Goal: Information Seeking & Learning: Learn about a topic

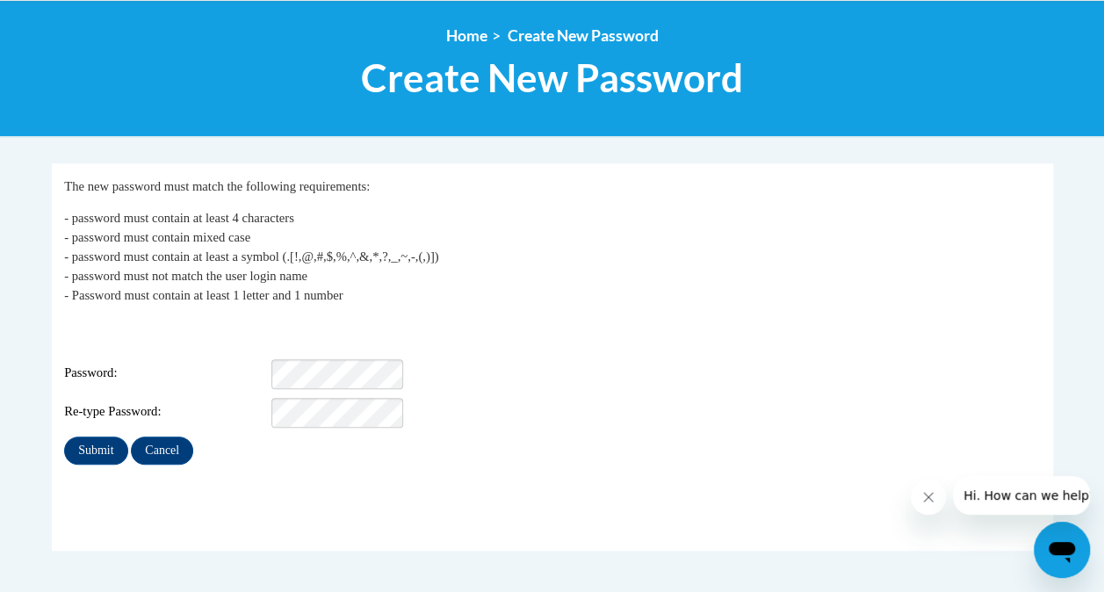
scroll to position [196, 0]
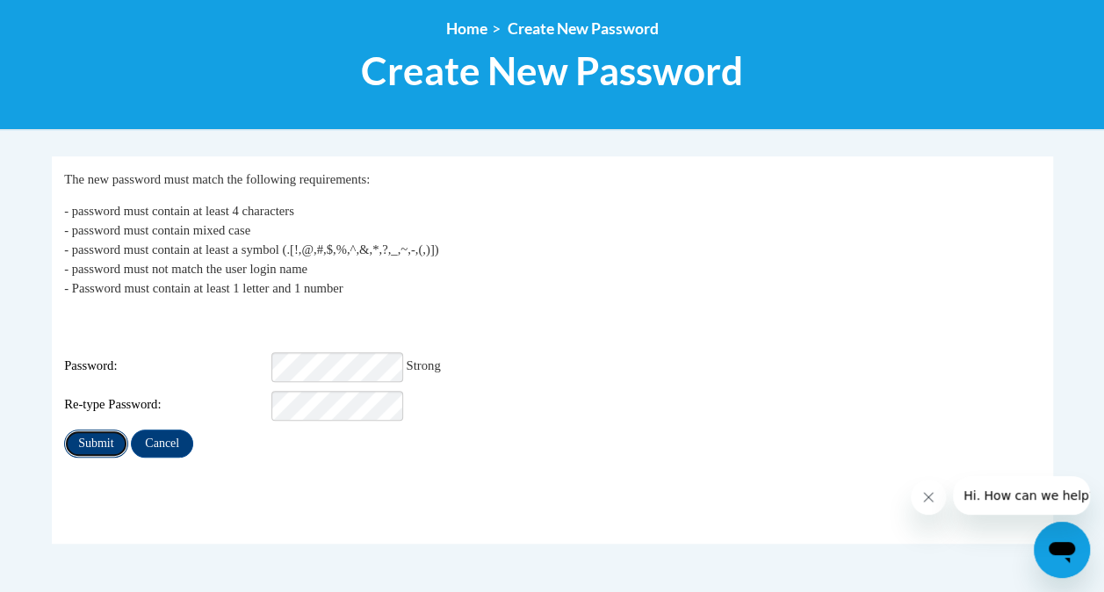
click at [103, 429] on input "Submit" at bounding box center [95, 443] width 63 height 28
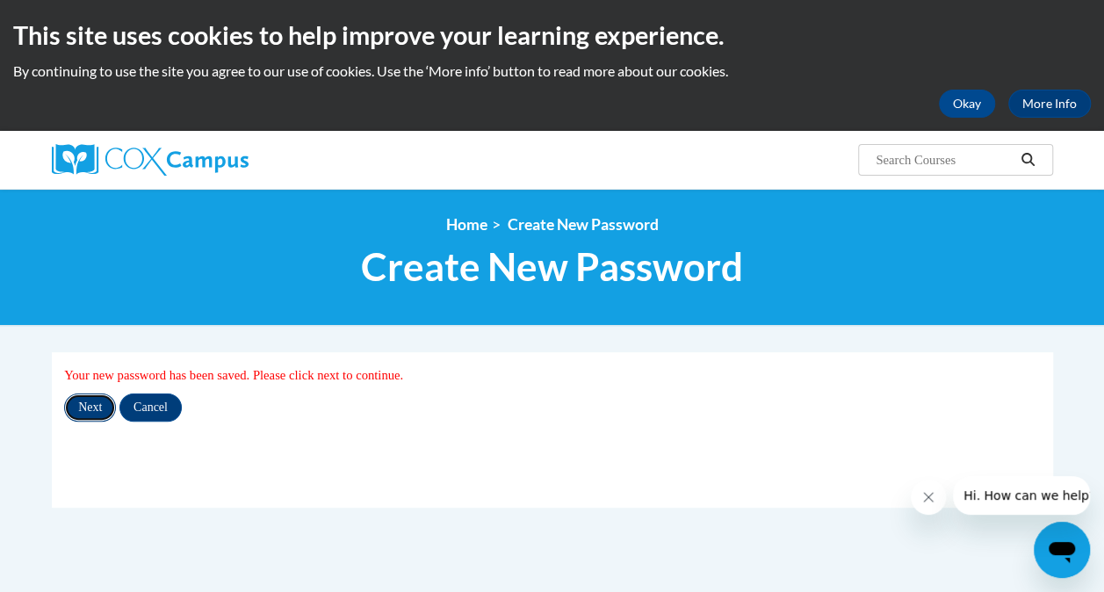
click at [95, 404] on input "Next" at bounding box center [90, 407] width 52 height 28
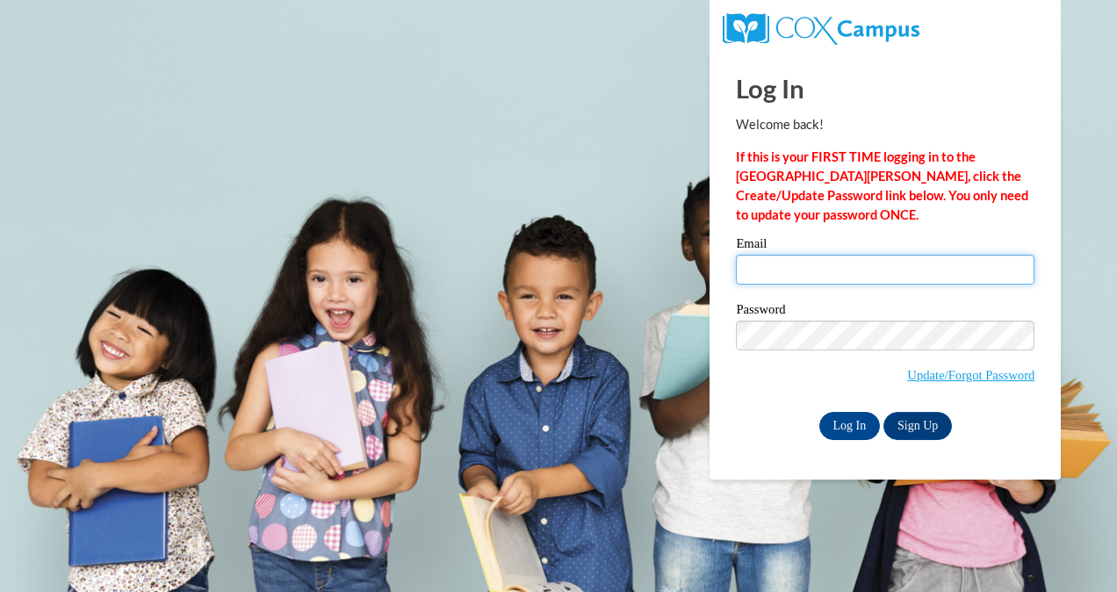
click at [790, 272] on input "Email" at bounding box center [885, 270] width 299 height 30
type input "kfleetwood@atlantaspeechschool.org"
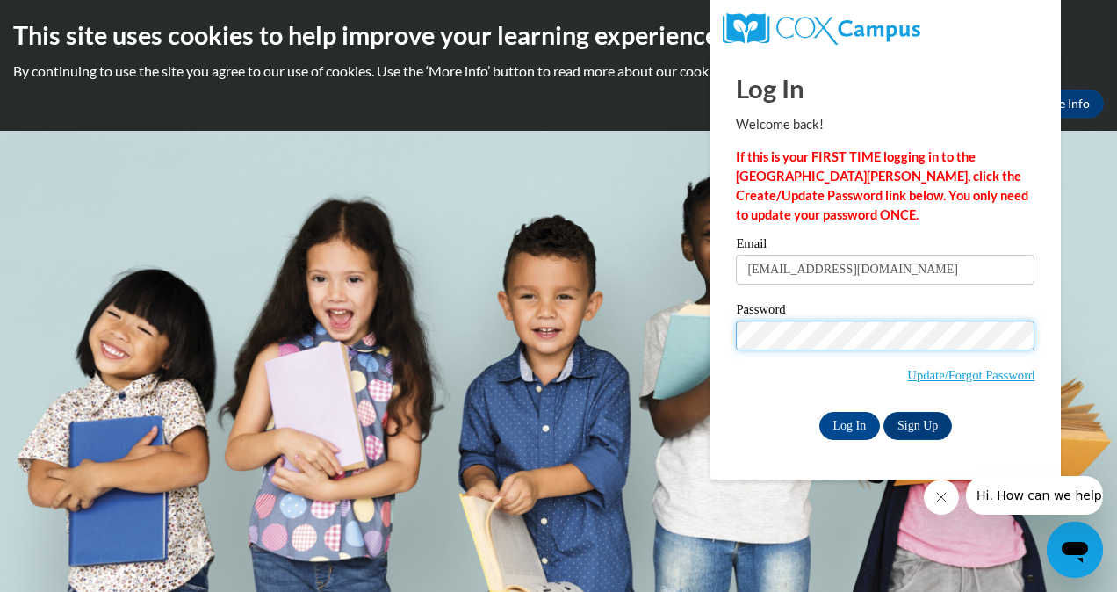
click at [819, 412] on input "Log In" at bounding box center [849, 426] width 61 height 28
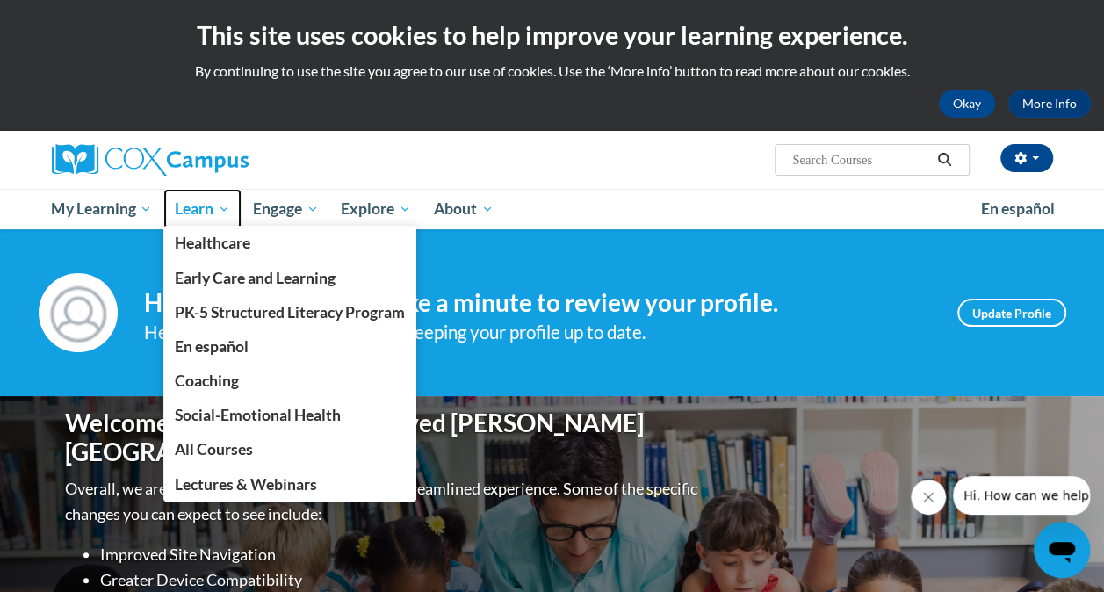
click at [188, 205] on span "Learn" at bounding box center [202, 208] width 55 height 21
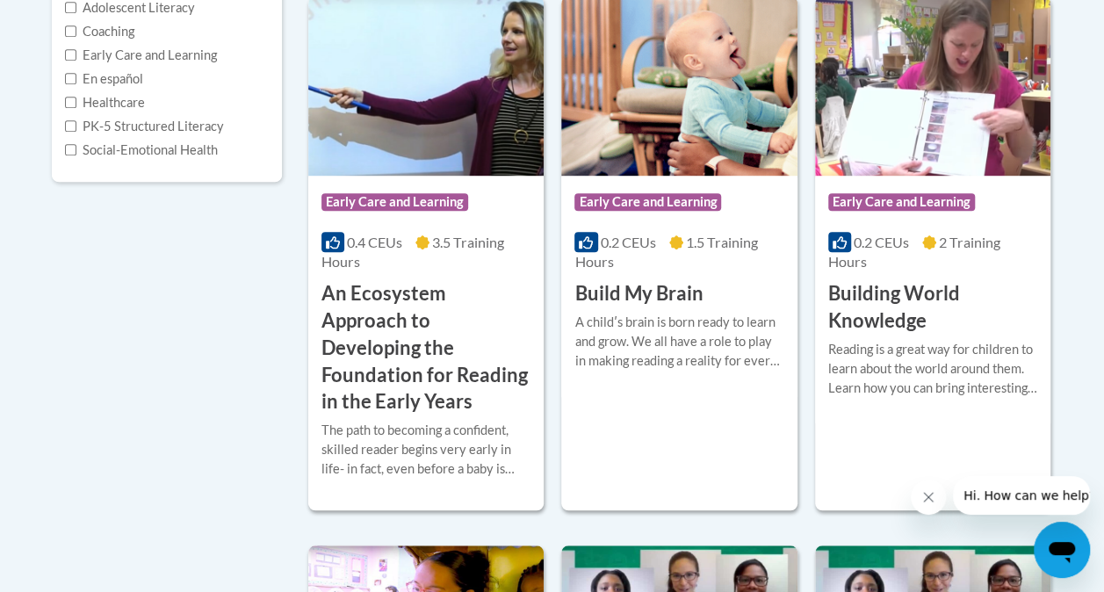
scroll to position [466, 0]
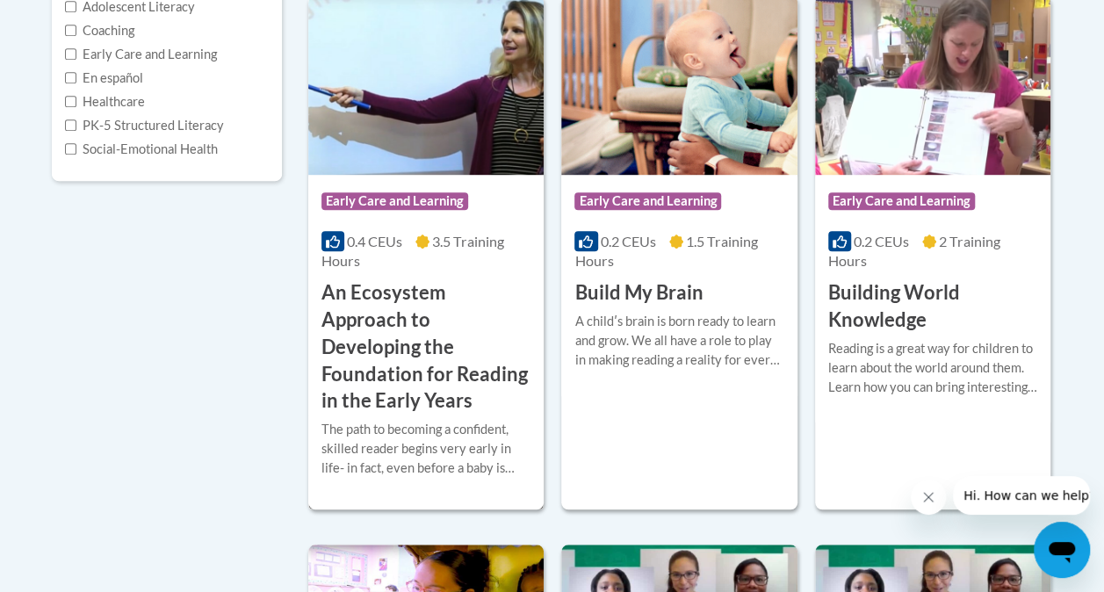
click at [416, 331] on h3 "An Ecosystem Approach to Developing the Foundation for Reading in the Early Yea…" at bounding box center [425, 346] width 209 height 135
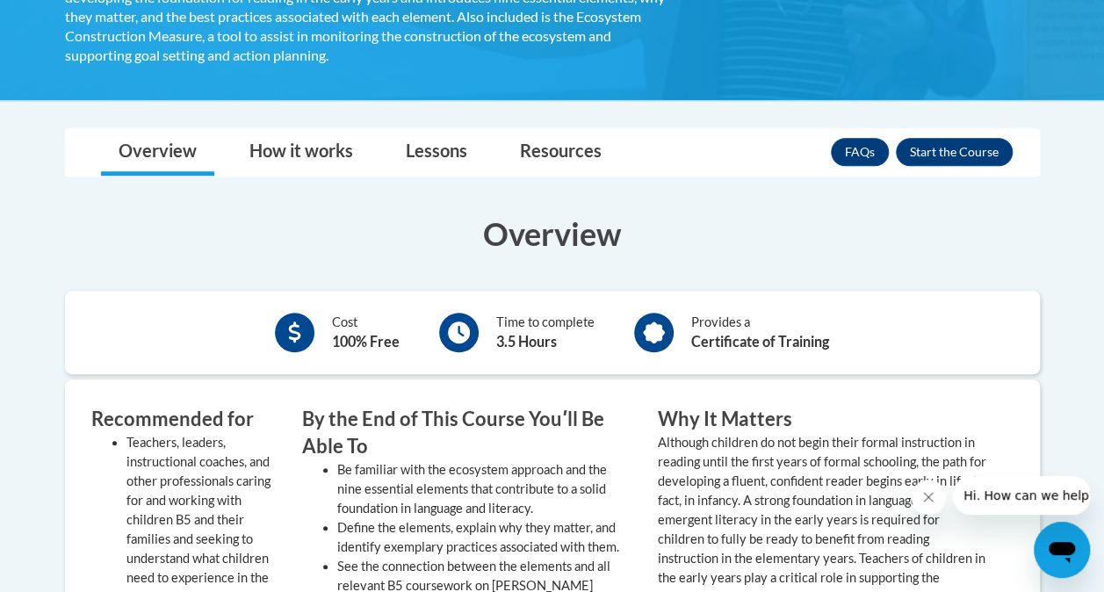
scroll to position [569, 0]
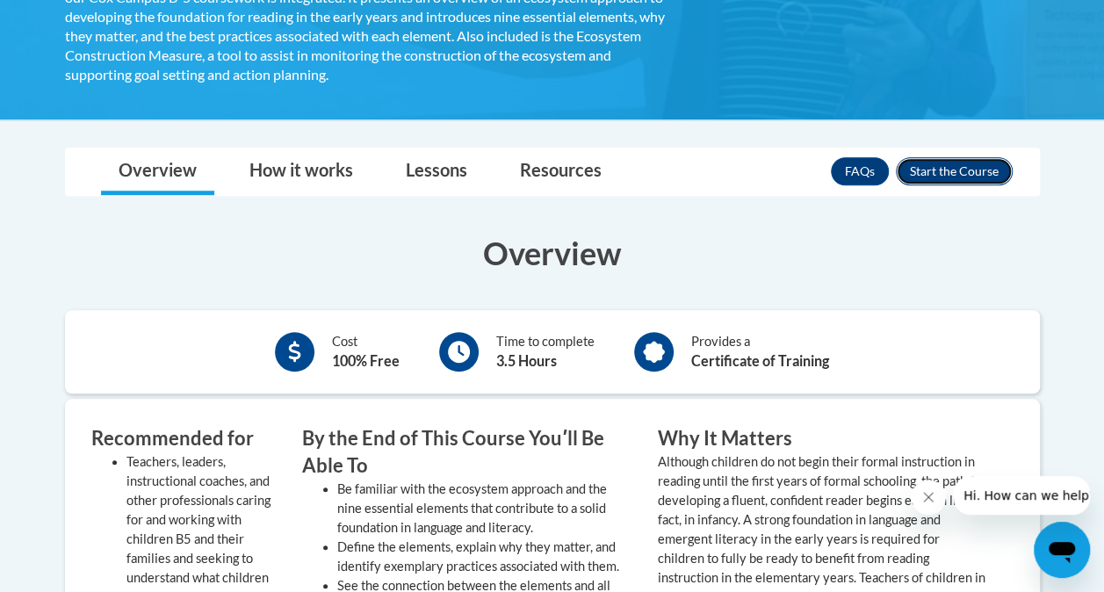
click at [939, 167] on button "Enroll" at bounding box center [954, 171] width 117 height 28
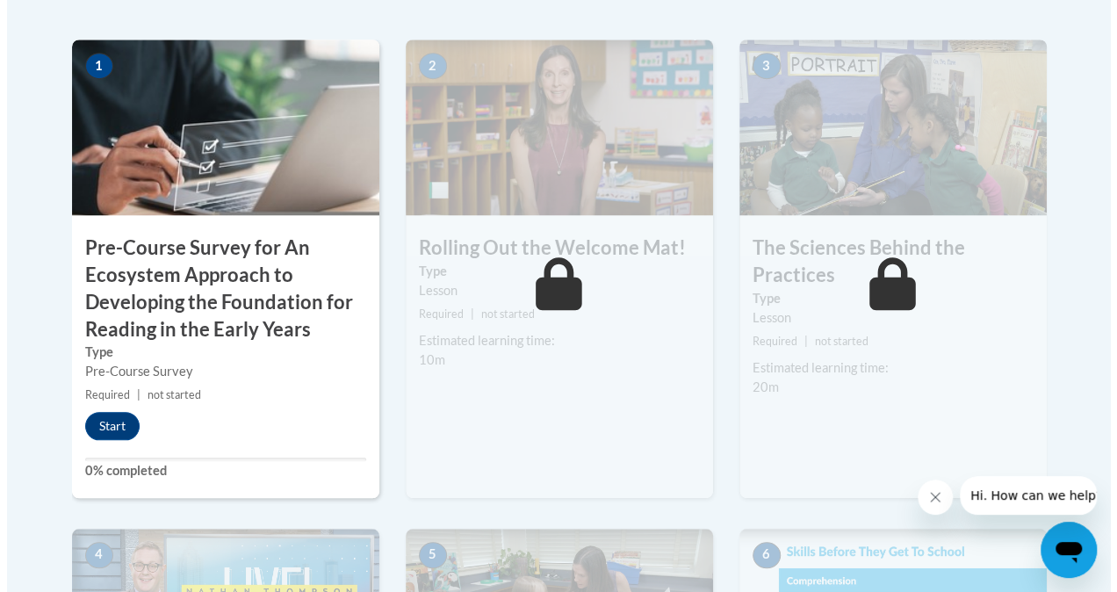
scroll to position [638, 0]
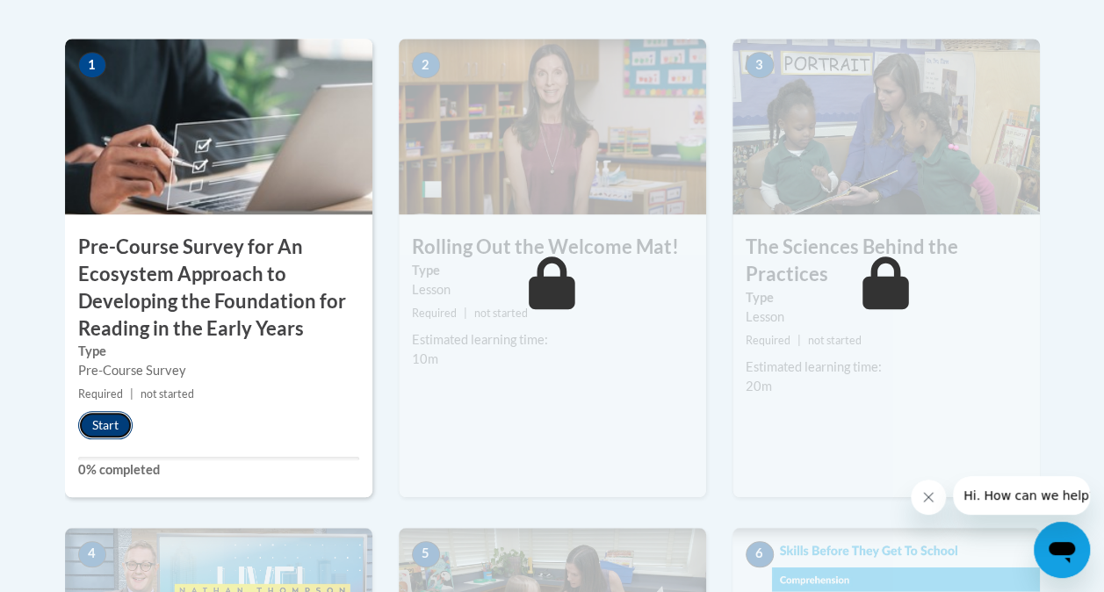
click at [104, 427] on button "Start" at bounding box center [105, 425] width 54 height 28
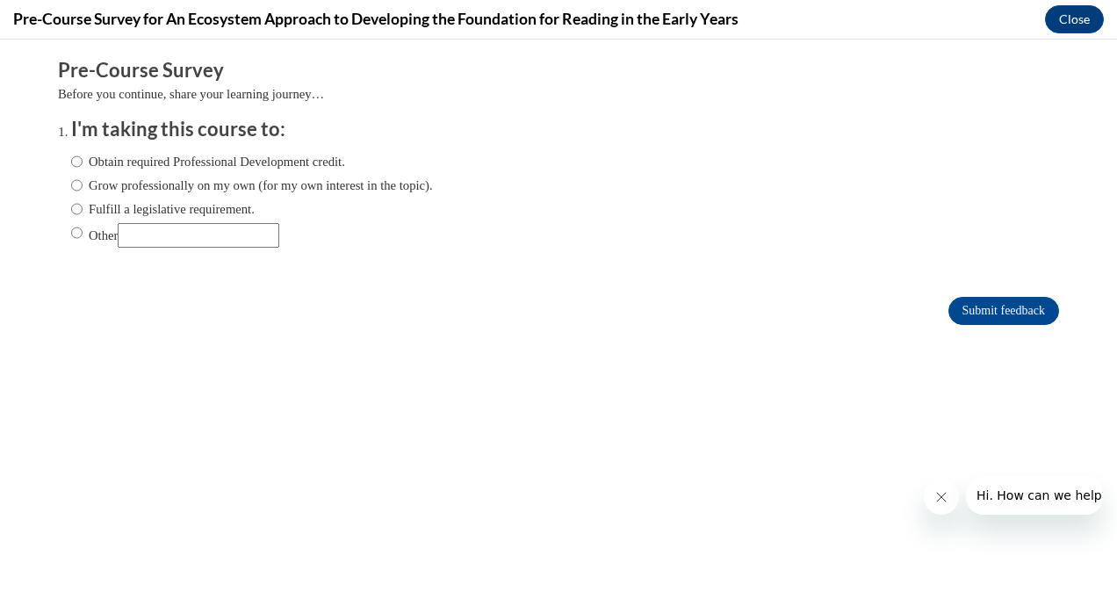
scroll to position [0, 0]
click at [71, 186] on input "Grow professionally on my own (for my own interest in the topic)." at bounding box center [76, 185] width 11 height 19
radio input "true"
click at [968, 306] on input "Submit feedback" at bounding box center [1003, 311] width 111 height 28
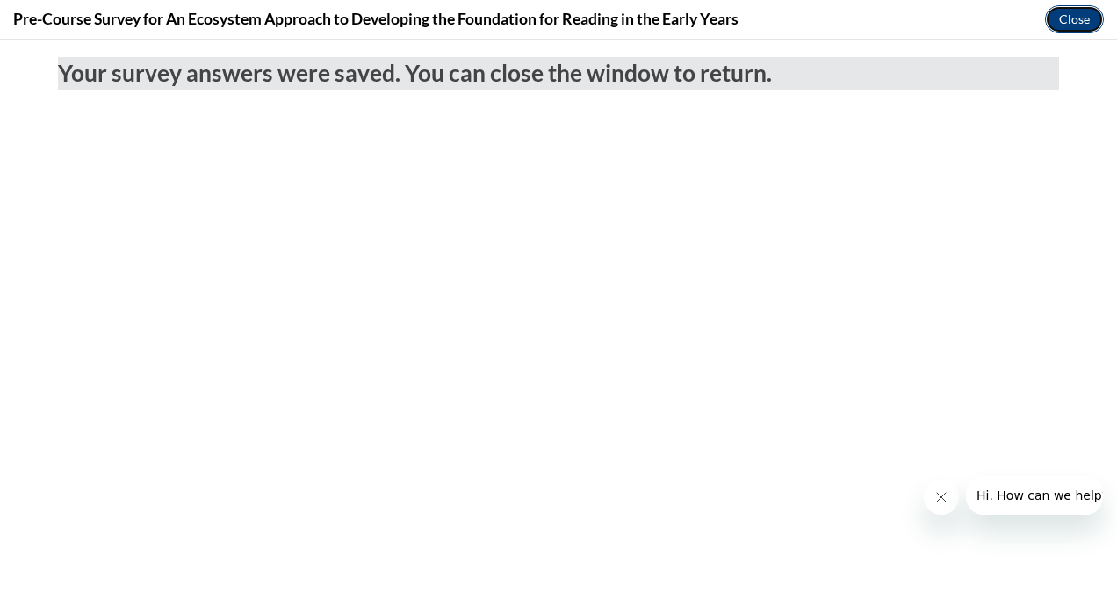
click at [1075, 18] on button "Close" at bounding box center [1074, 19] width 59 height 28
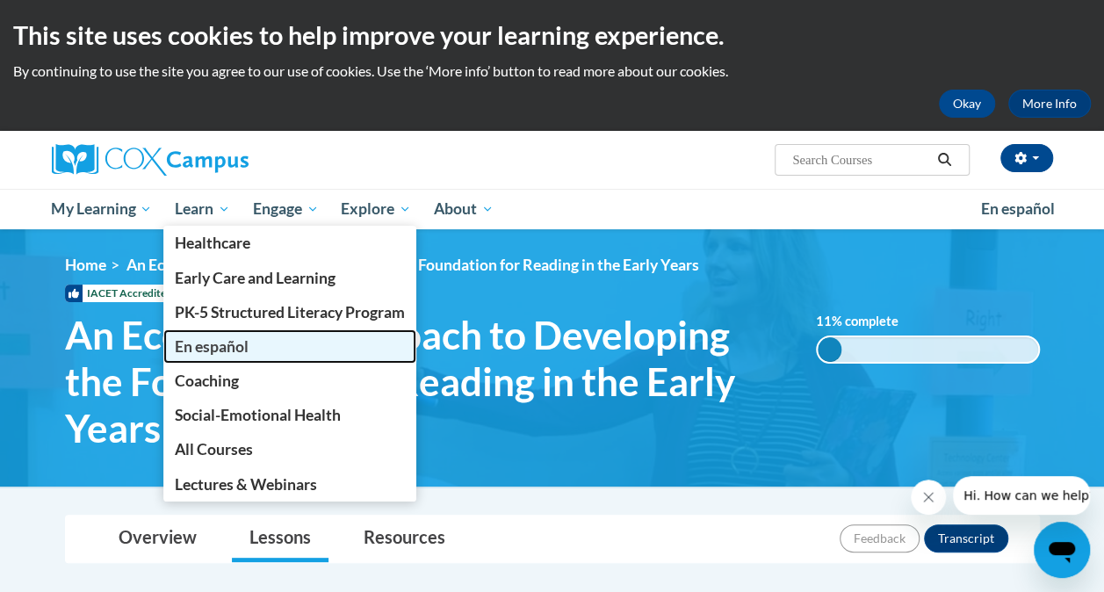
click at [220, 347] on span "En español" at bounding box center [212, 346] width 74 height 18
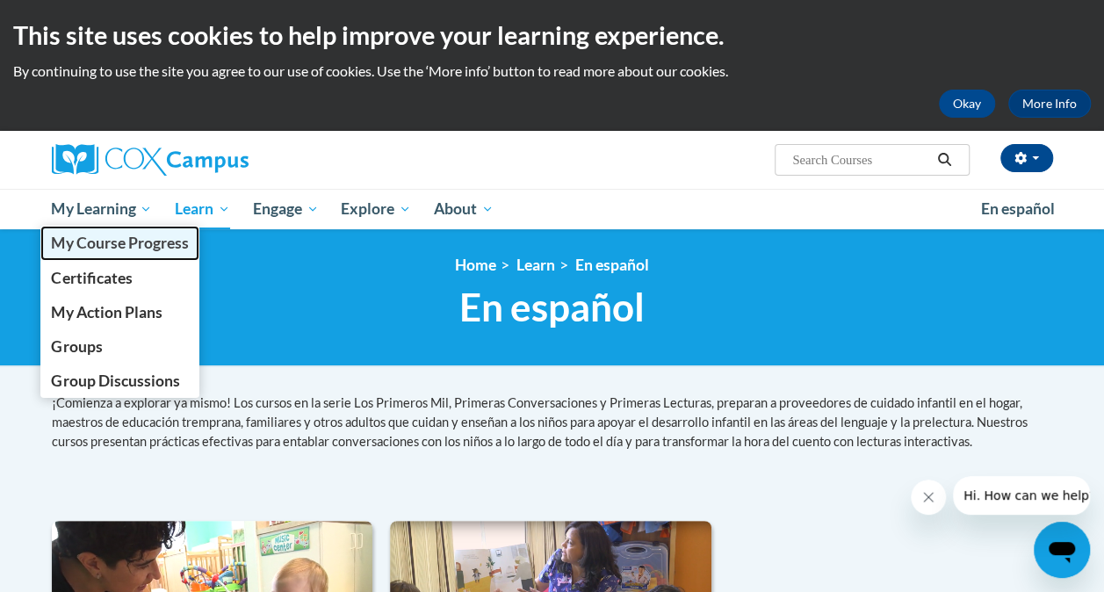
click at [105, 237] on span "My Course Progress" at bounding box center [119, 243] width 137 height 18
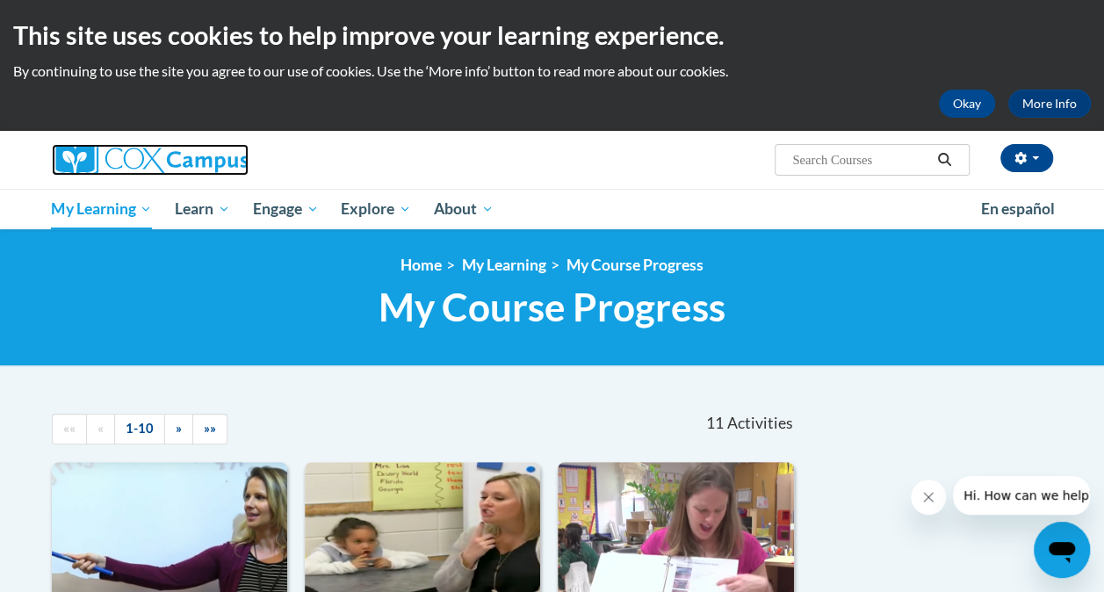
click at [133, 163] on img at bounding box center [150, 160] width 197 height 32
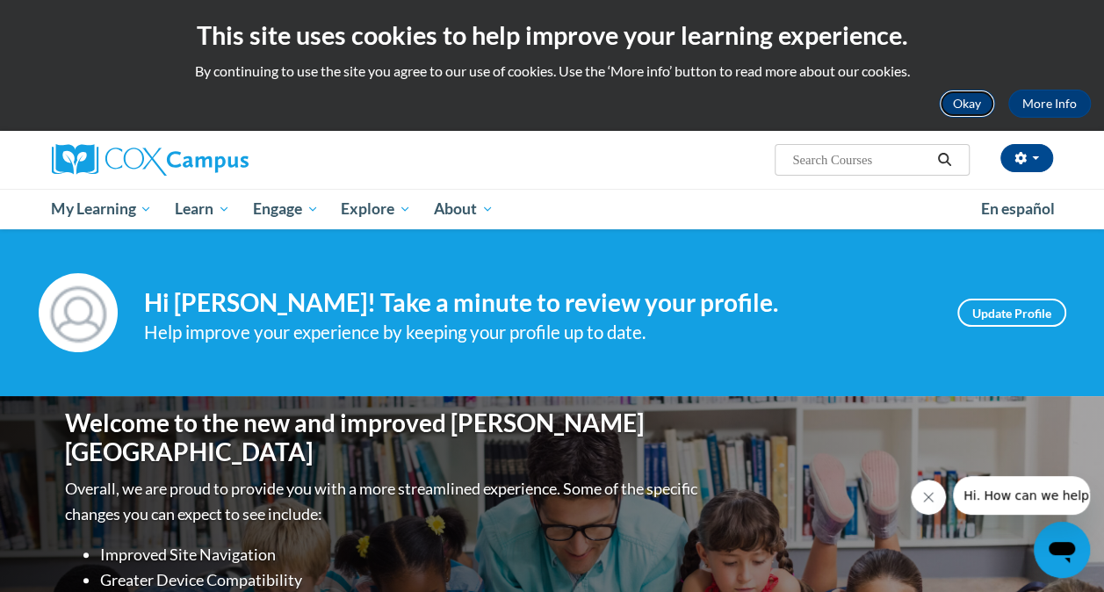
click at [961, 99] on button "Okay" at bounding box center [967, 104] width 56 height 28
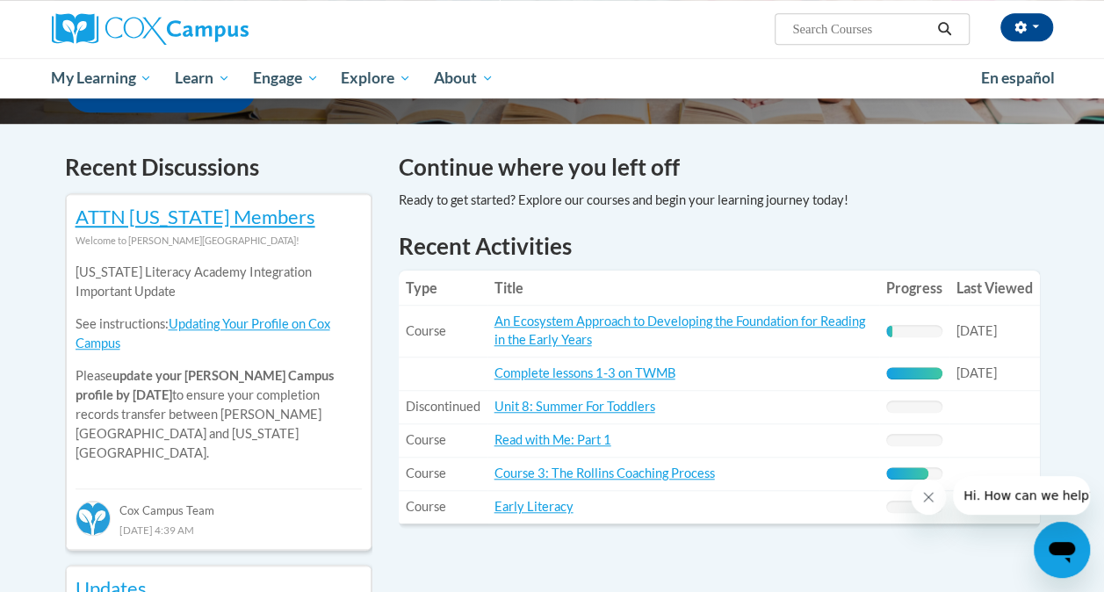
scroll to position [492, 0]
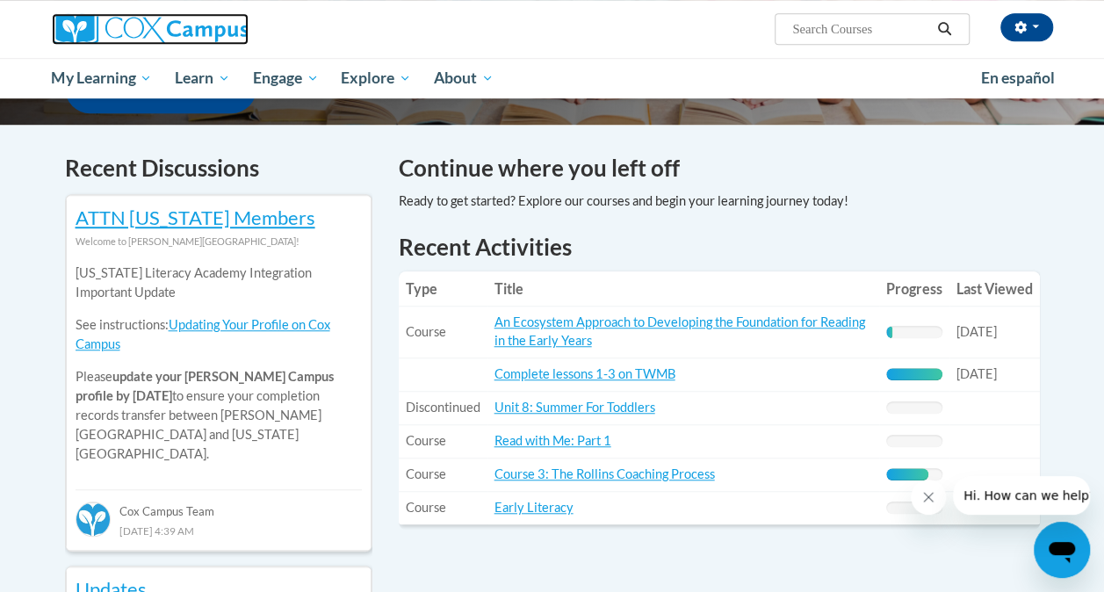
click at [148, 23] on img at bounding box center [150, 29] width 197 height 32
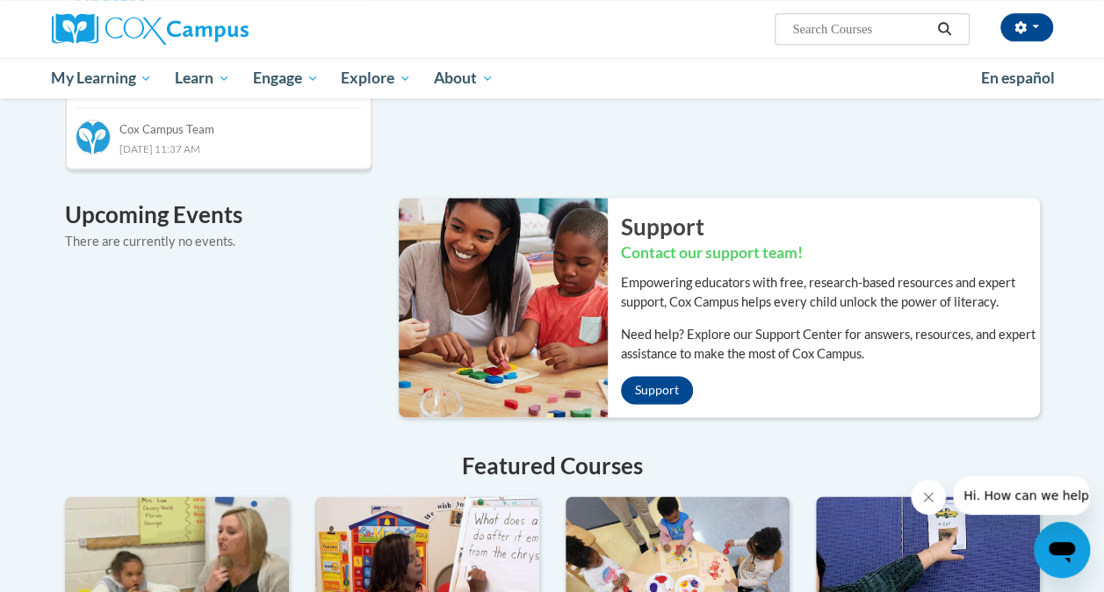
scroll to position [1079, 0]
click at [648, 375] on link "Support" at bounding box center [657, 389] width 72 height 28
